Goal: Task Accomplishment & Management: Manage account settings

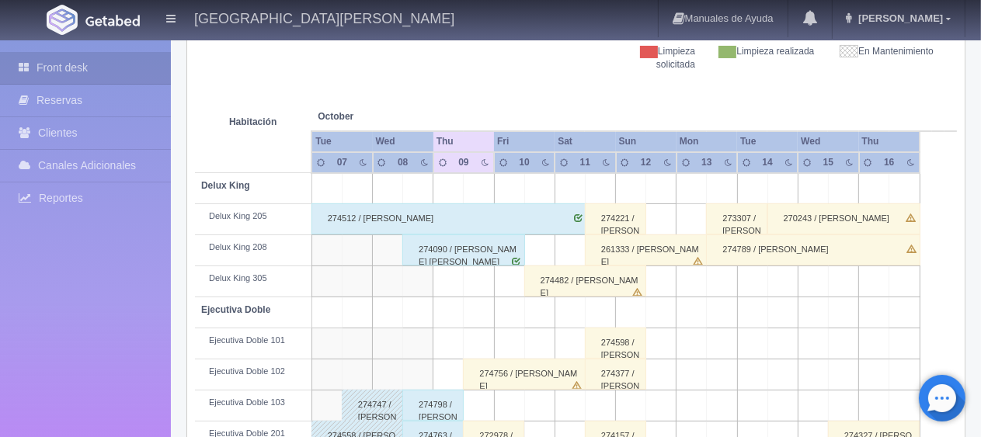
scroll to position [388, 0]
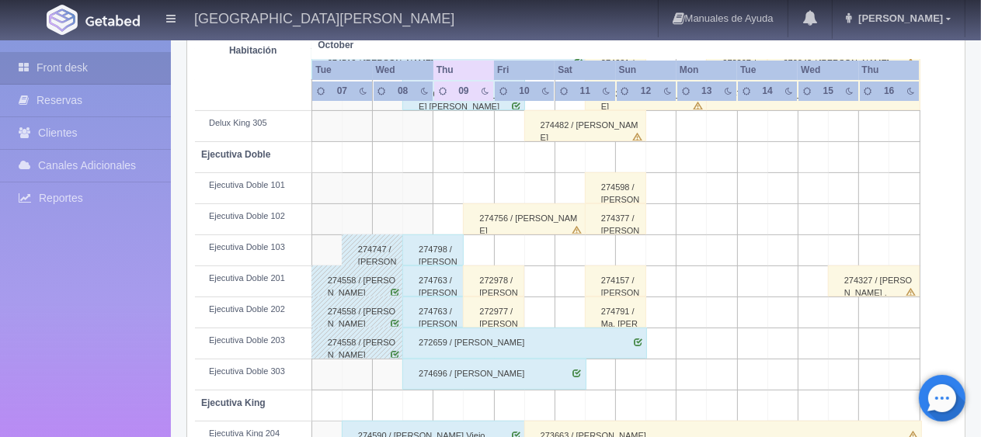
click at [423, 250] on div "274798 / [PERSON_NAME]" at bounding box center [432, 250] width 61 height 31
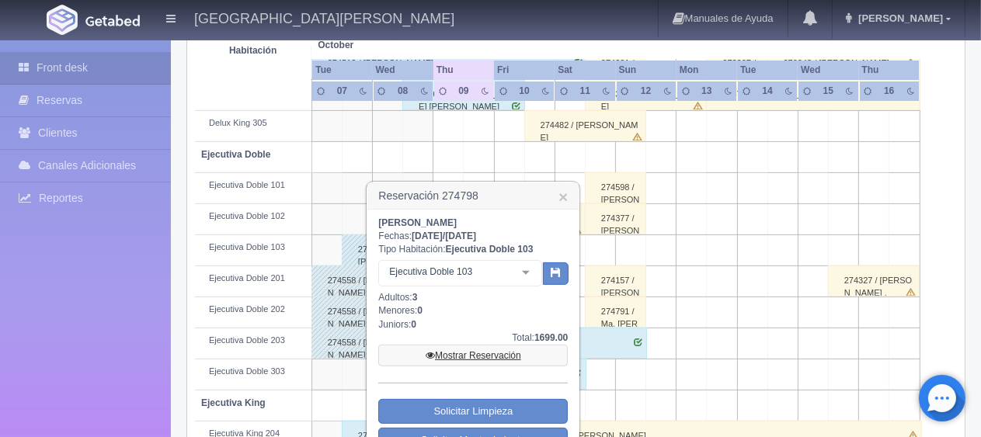
click at [472, 354] on link "Mostrar Reservación" at bounding box center [473, 356] width 190 height 22
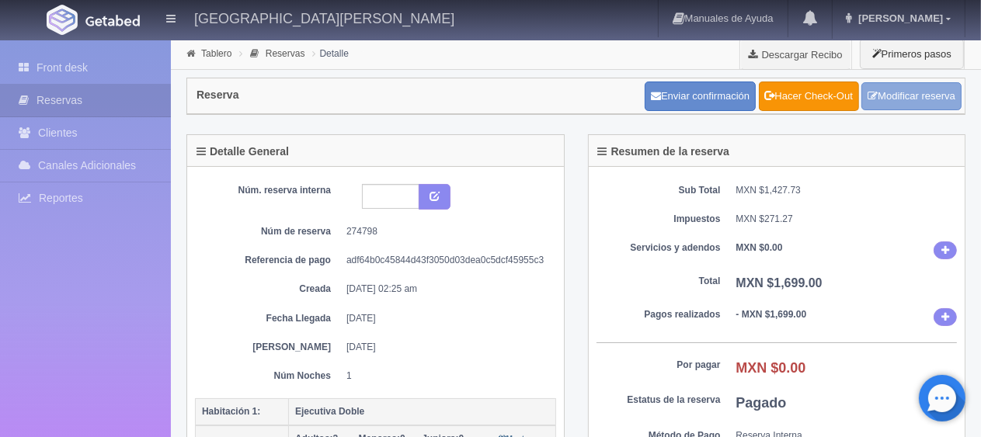
click at [890, 108] on link "Modificar reserva" at bounding box center [911, 96] width 100 height 29
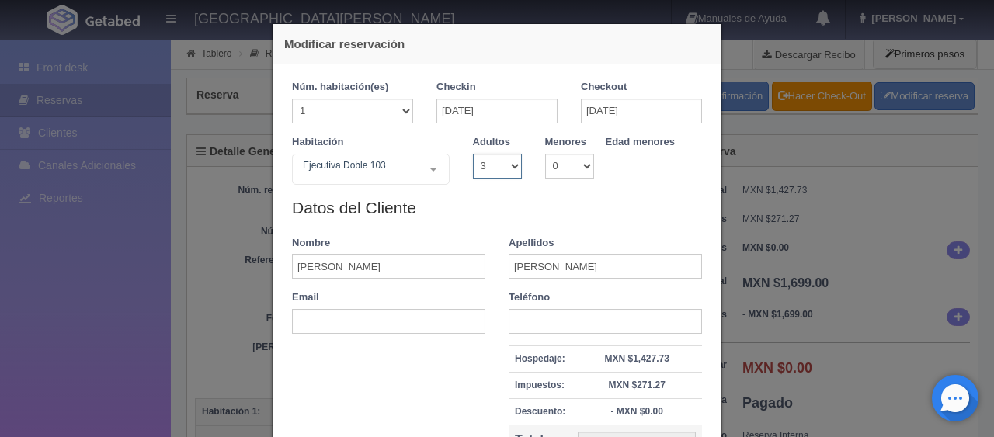
click at [497, 173] on select "1 2 3 4 5 6 7 8 9 10" at bounding box center [497, 166] width 49 height 25
select select "2"
click at [473, 154] on select "1 2 3 4 5 6 7 8 9 10" at bounding box center [497, 166] width 49 height 25
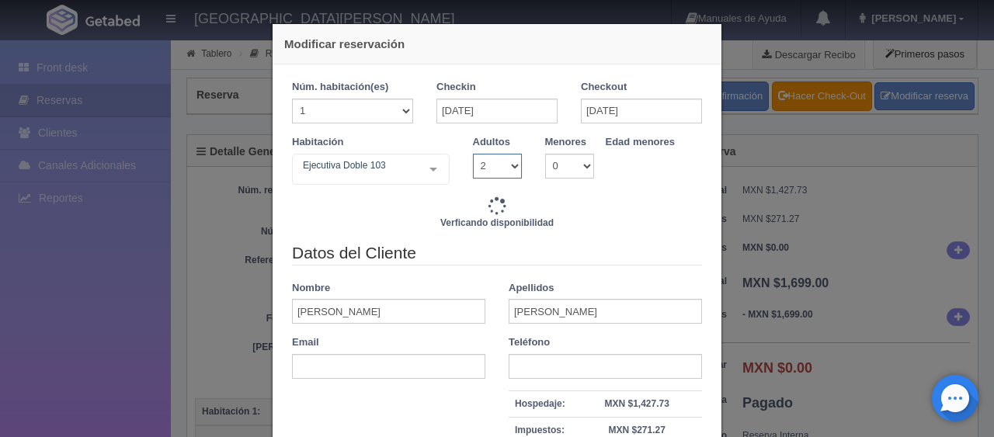
type input "1549.00"
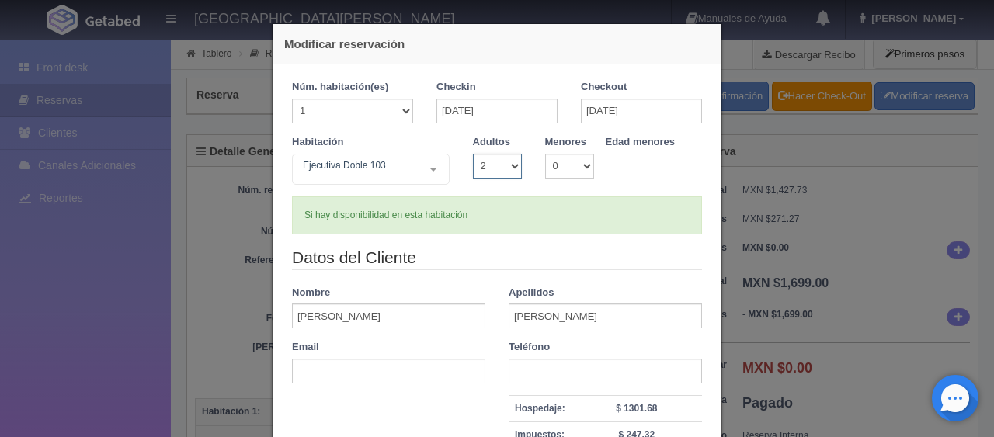
scroll to position [221, 0]
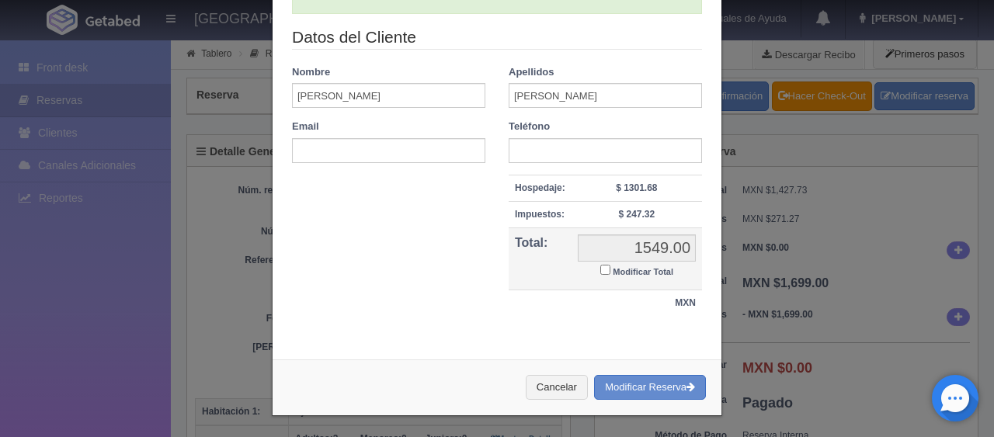
click at [600, 271] on input "Modificar Total" at bounding box center [605, 270] width 10 height 10
checkbox input "true"
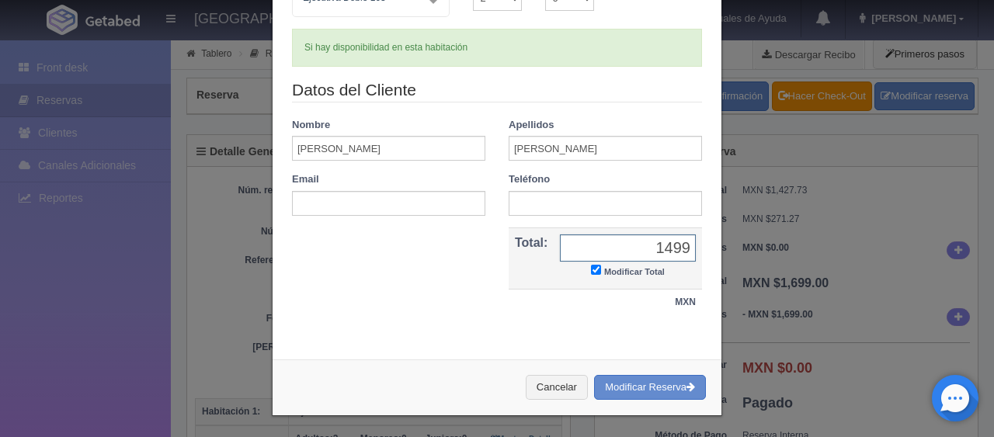
type input "1499.00"
click at [631, 384] on button "Modificar Reserva" at bounding box center [650, 388] width 112 height 26
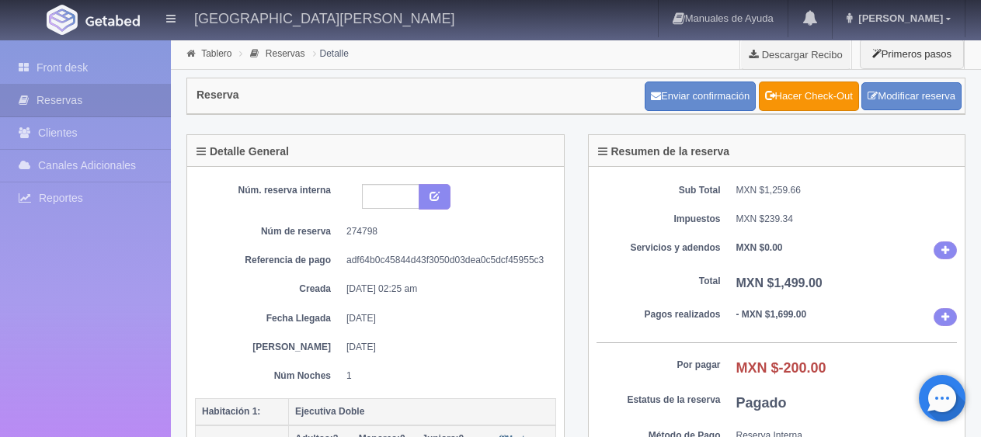
scroll to position [311, 0]
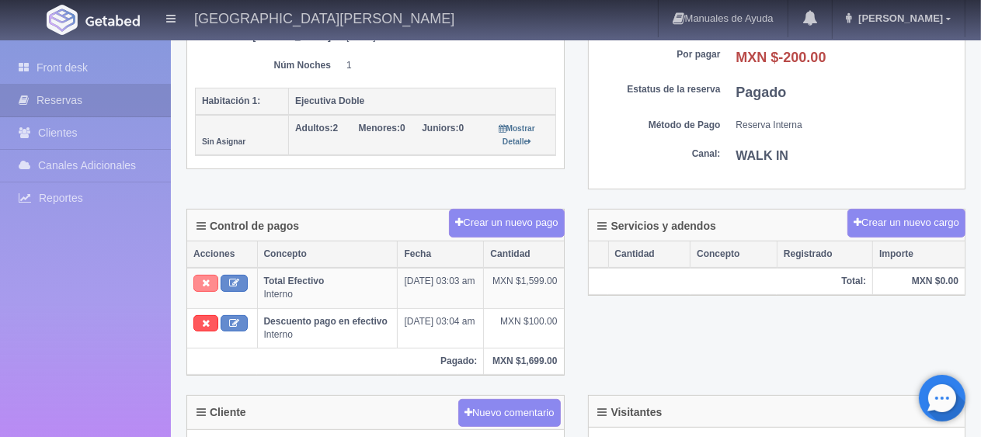
drag, startPoint x: 200, startPoint y: 277, endPoint x: 556, endPoint y: 40, distance: 427.4
click at [200, 277] on button at bounding box center [205, 283] width 25 height 17
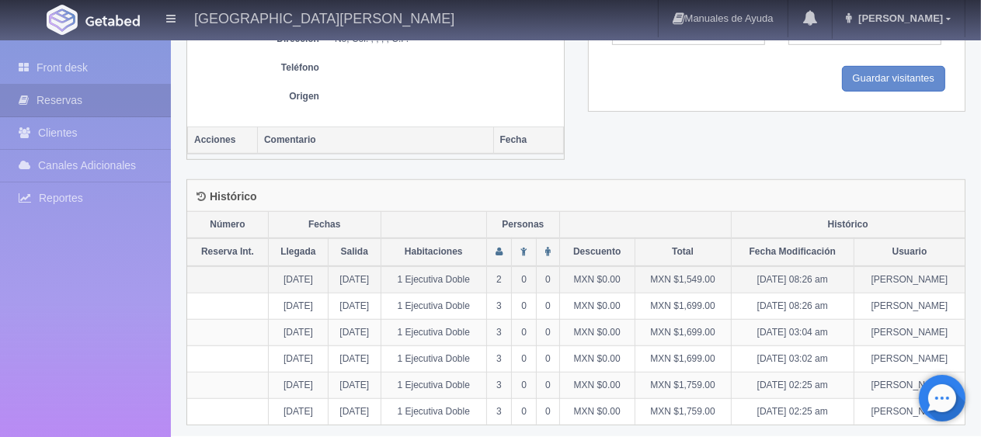
scroll to position [395, 0]
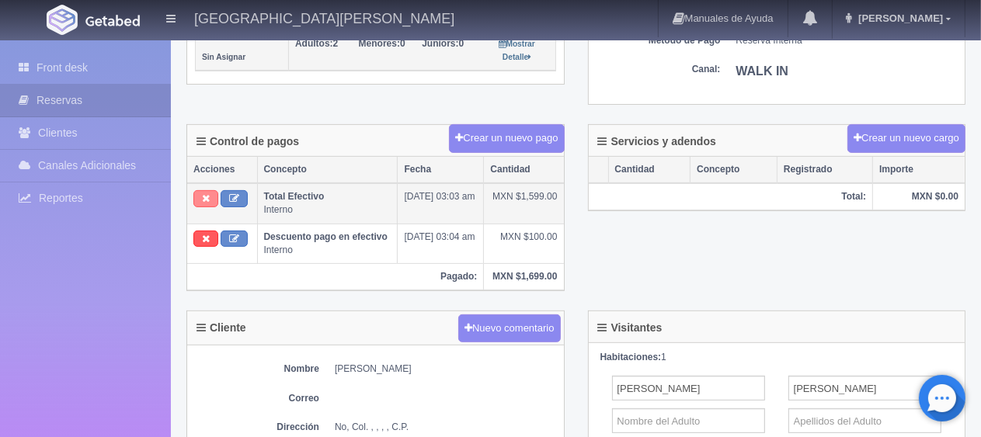
click at [197, 200] on button at bounding box center [205, 198] width 25 height 17
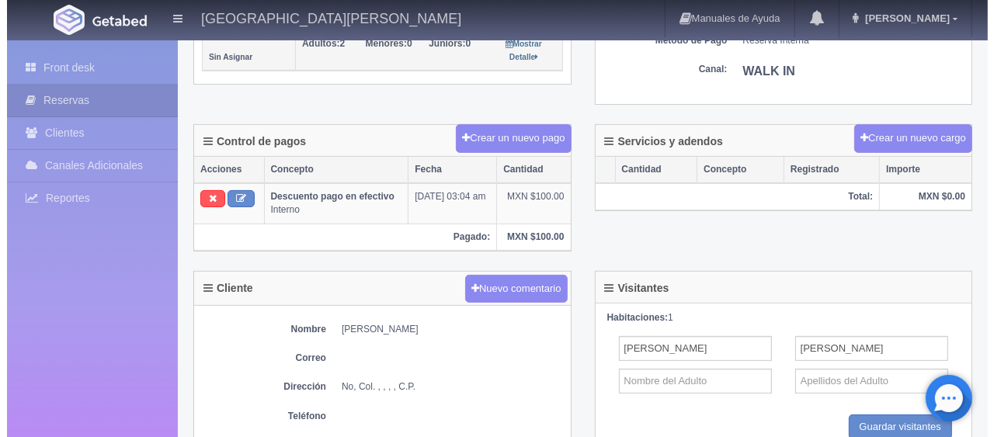
scroll to position [162, 0]
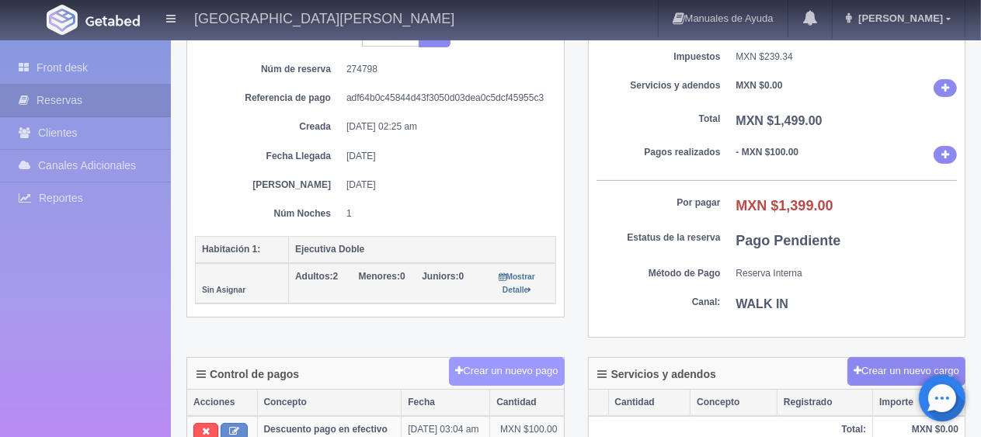
click at [503, 374] on button "Crear un nuevo pago" at bounding box center [506, 371] width 115 height 29
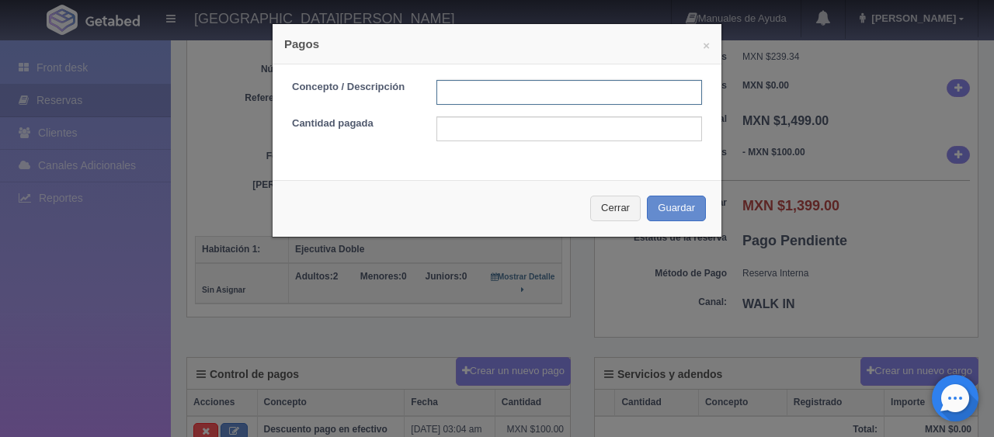
click at [525, 95] on input "text" at bounding box center [570, 92] width 266 height 25
type input "Total Efectivo"
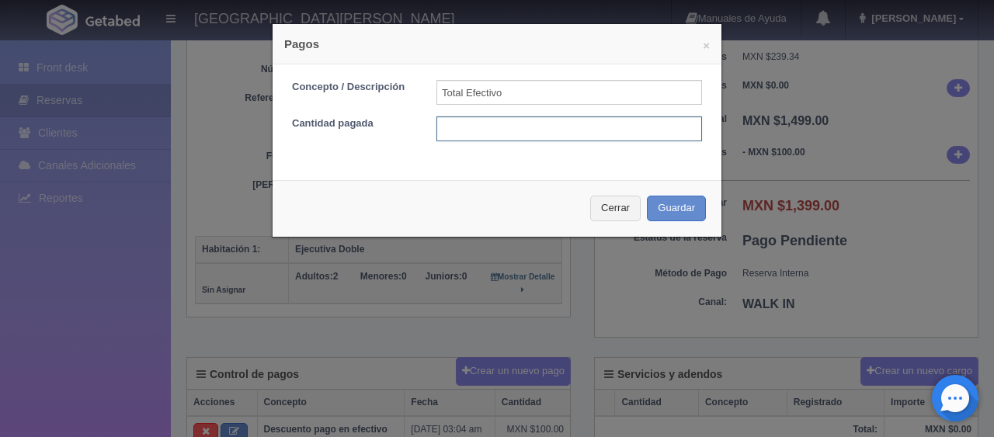
click at [536, 135] on input "text" at bounding box center [570, 129] width 266 height 25
type input "1399"
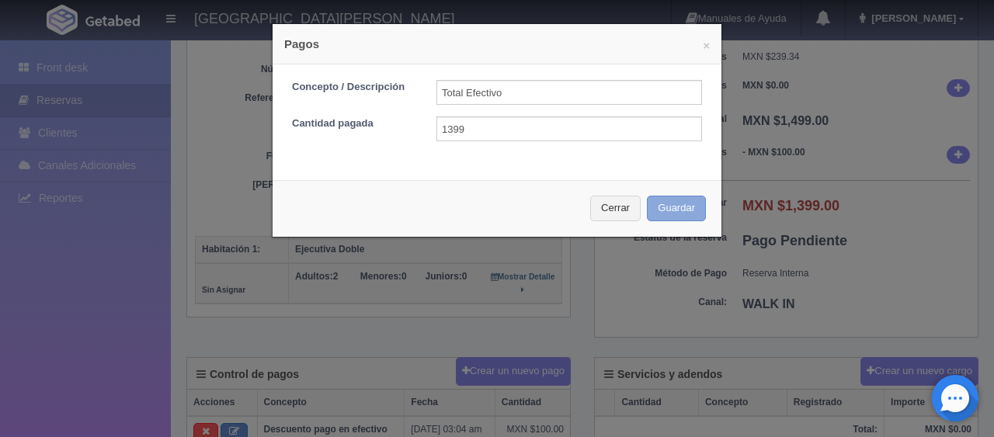
click at [669, 213] on button "Guardar" at bounding box center [676, 209] width 59 height 26
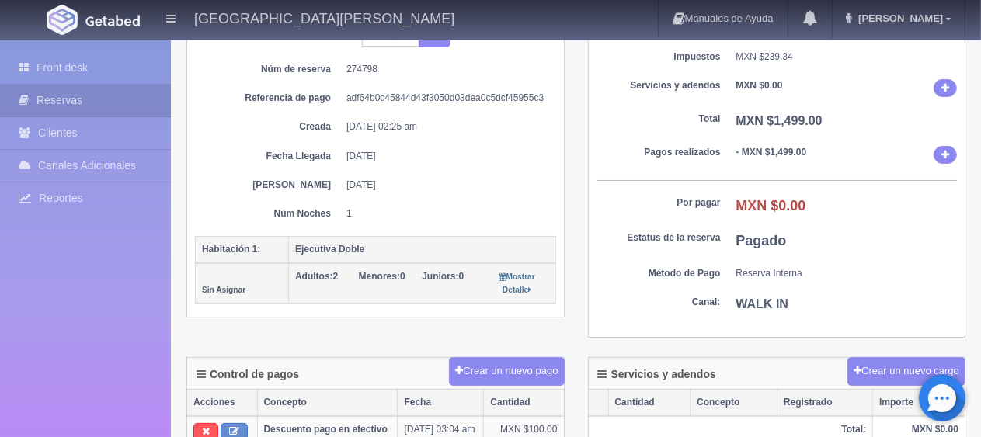
scroll to position [7, 0]
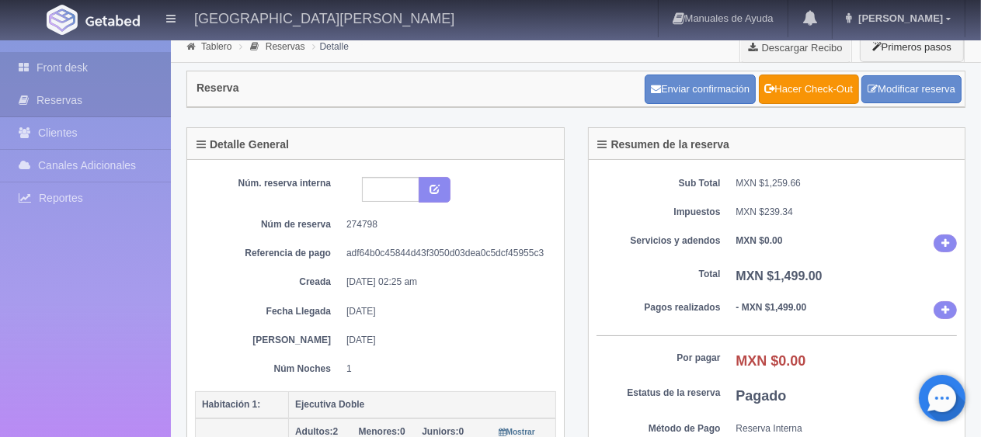
click at [118, 73] on link "Front desk" at bounding box center [85, 68] width 171 height 32
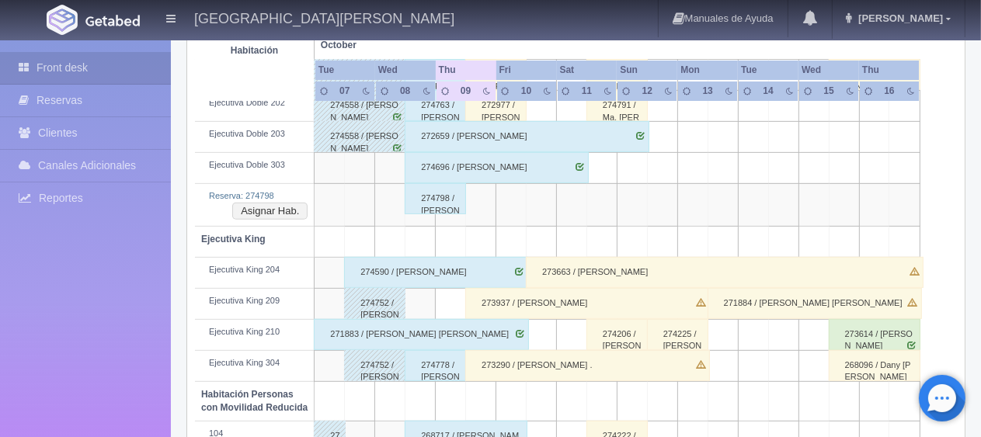
scroll to position [595, 0]
click at [280, 207] on button "Asignar Hab." at bounding box center [269, 211] width 75 height 17
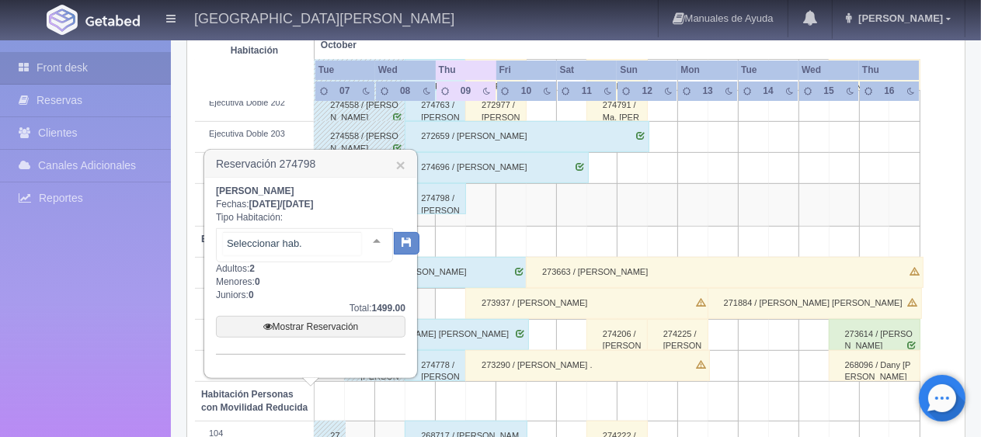
click at [304, 250] on div at bounding box center [304, 245] width 177 height 34
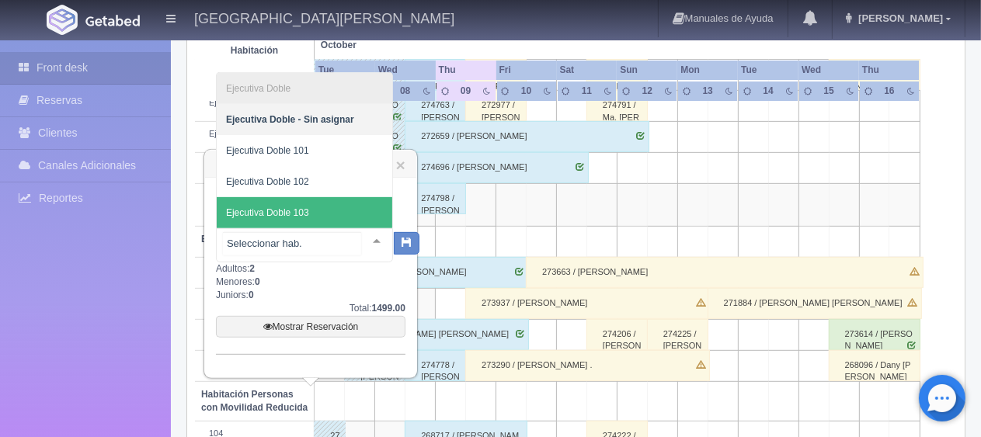
click at [314, 204] on span "Ejecutiva Doble 103" at bounding box center [305, 212] width 176 height 31
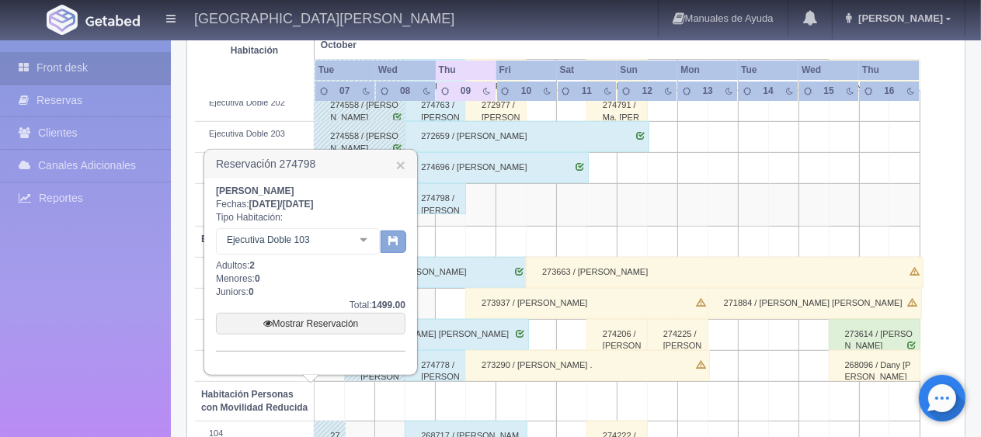
click at [388, 246] on button "button" at bounding box center [394, 242] width 26 height 23
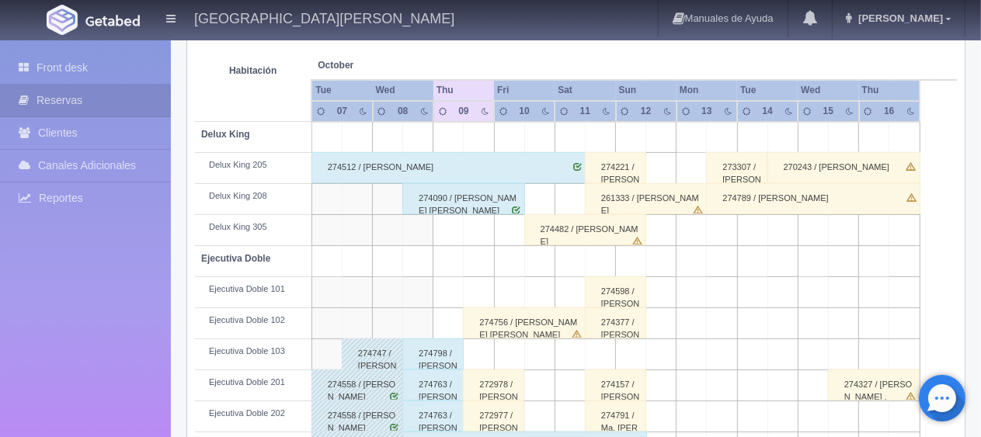
scroll to position [362, 0]
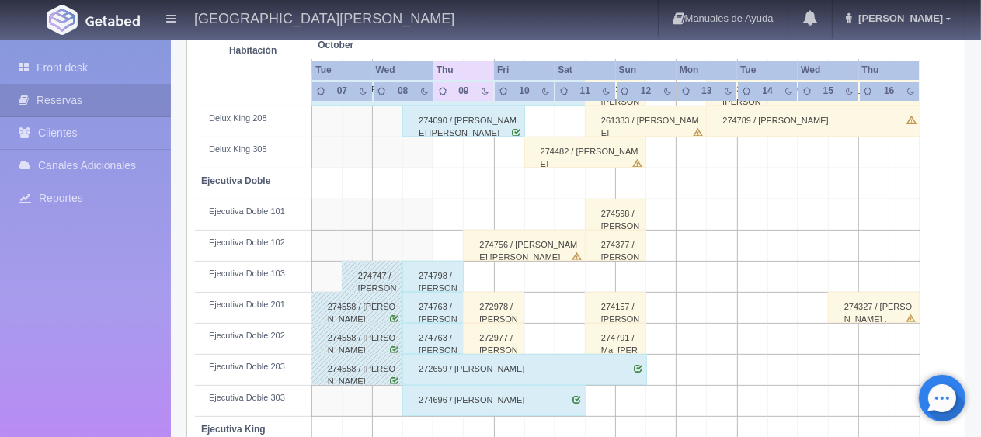
click at [426, 280] on div "274798 / [PERSON_NAME]" at bounding box center [432, 276] width 61 height 31
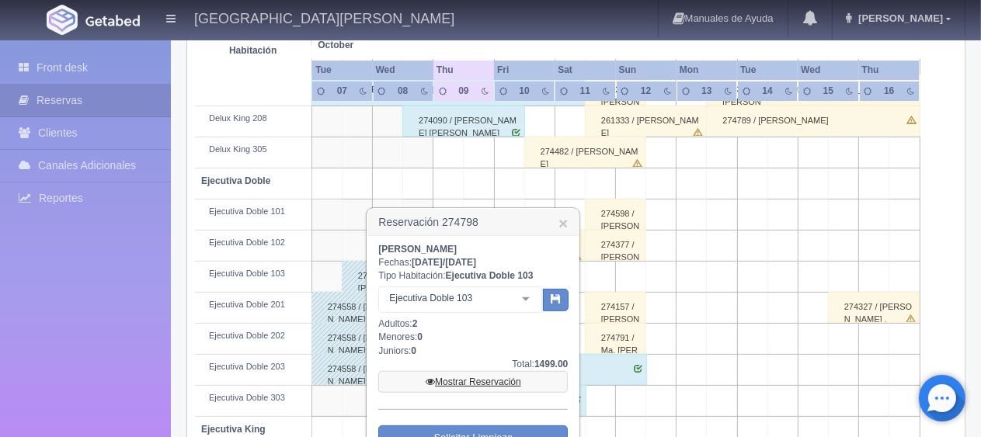
click at [454, 376] on link "Mostrar Reservación" at bounding box center [473, 382] width 190 height 22
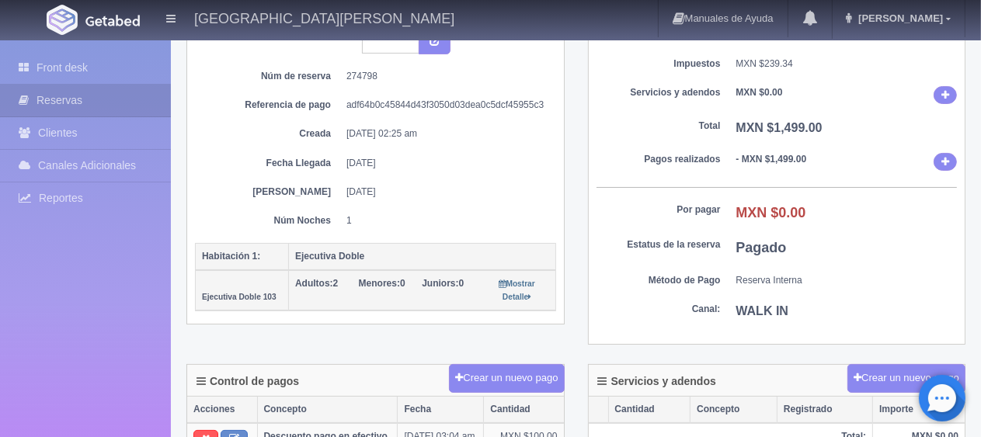
scroll to position [78, 0]
